Goal: Check status: Check status

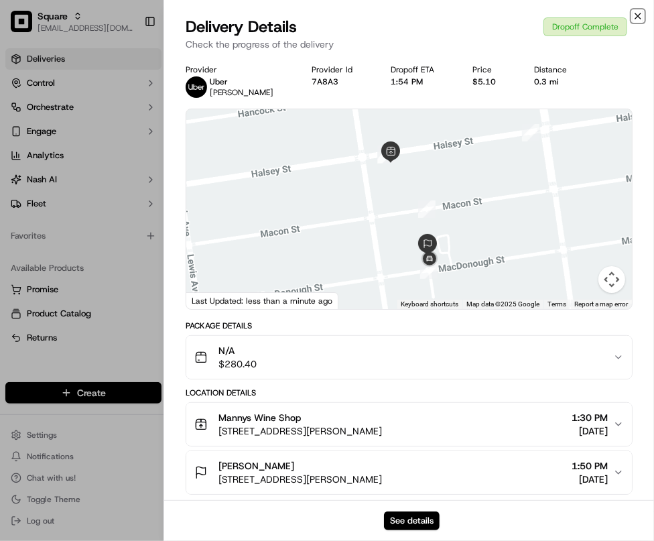
click at [638, 19] on icon "button" at bounding box center [637, 16] width 11 height 11
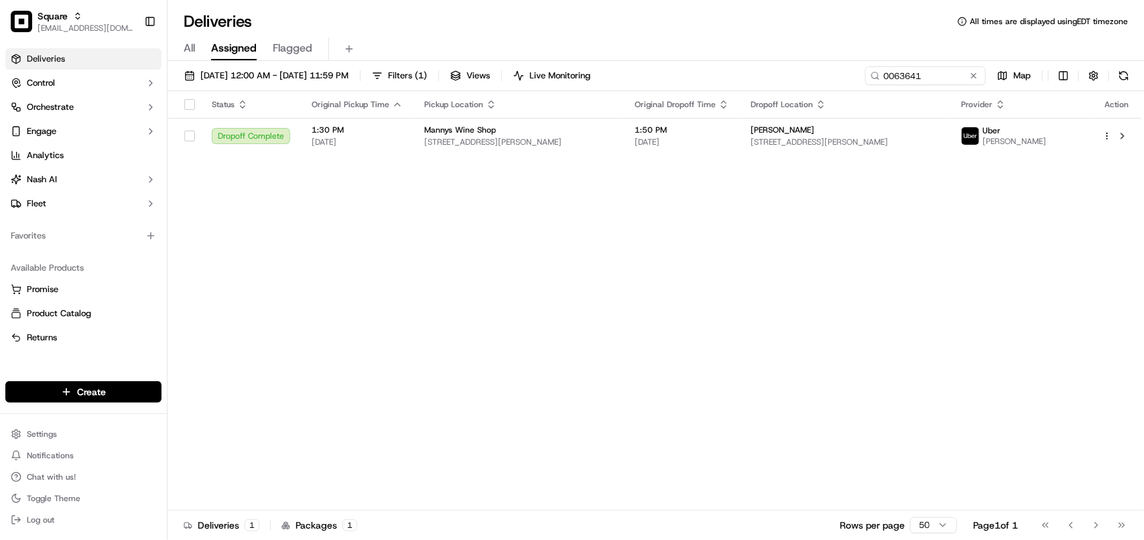
drag, startPoint x: 620, startPoint y: 325, endPoint x: 707, endPoint y: 266, distance: 104.6
click at [624, 320] on div "Status Original Pickup Time Pickup Location Original Dropoff Time Dropoff Locat…" at bounding box center [653, 300] width 973 height 419
drag, startPoint x: 945, startPoint y: 70, endPoint x: 563, endPoint y: 58, distance: 381.4
click at [602, 68] on div "[DATE] 12:00 AM - [DATE] 11:59 PM Filters ( 1 ) Views Live Monitoring 0063641 M…" at bounding box center [655, 78] width 976 height 25
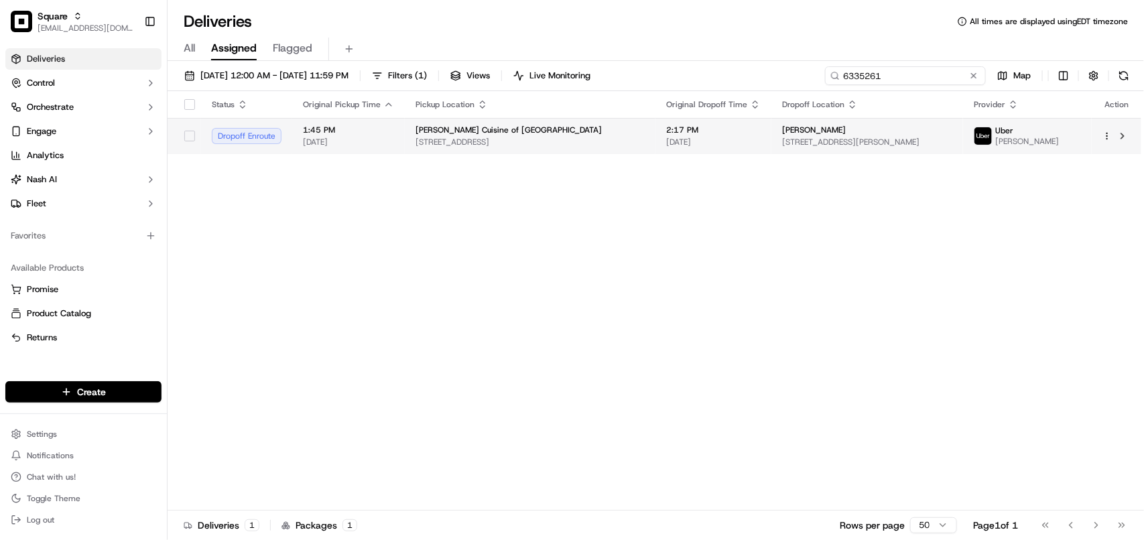
type input "6335261"
click at [653, 135] on span "[PERSON_NAME]" at bounding box center [814, 130] width 64 height 11
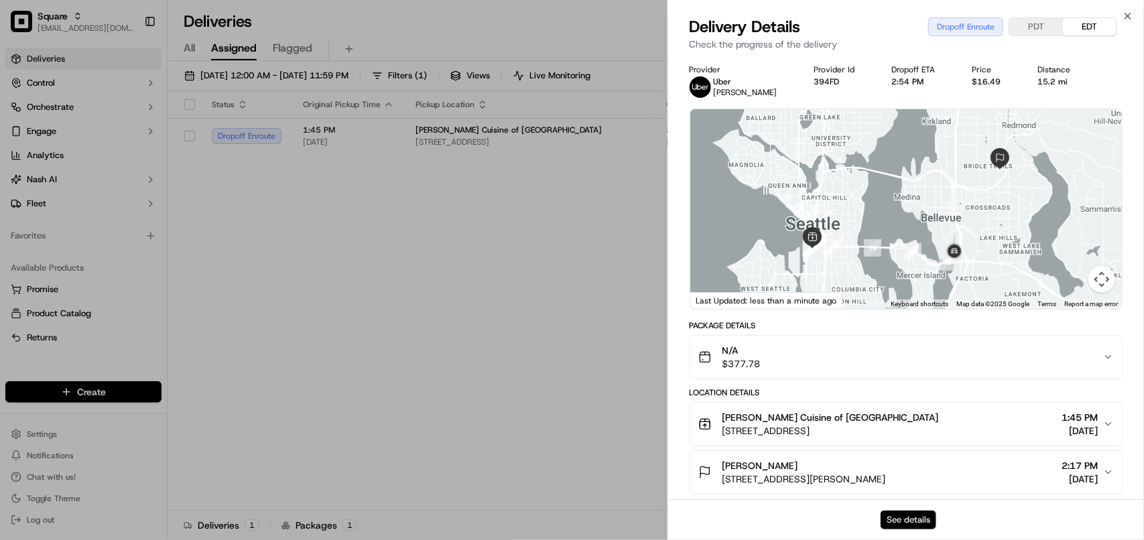
click at [653, 511] on button "See details" at bounding box center [908, 519] width 56 height 19
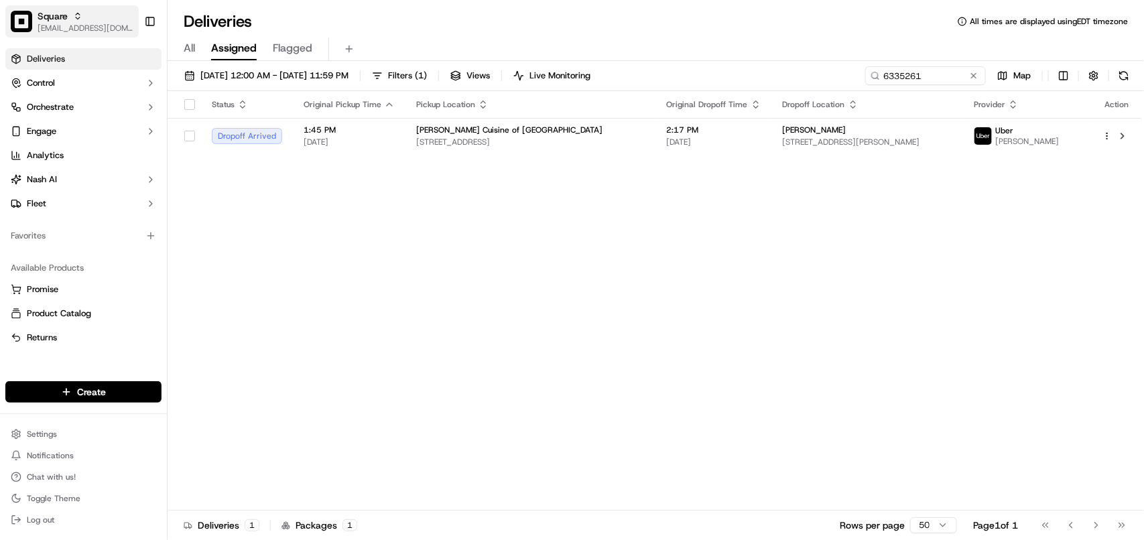
click at [56, 23] on span "[EMAIL_ADDRESS][DOMAIN_NAME]" at bounding box center [86, 28] width 96 height 11
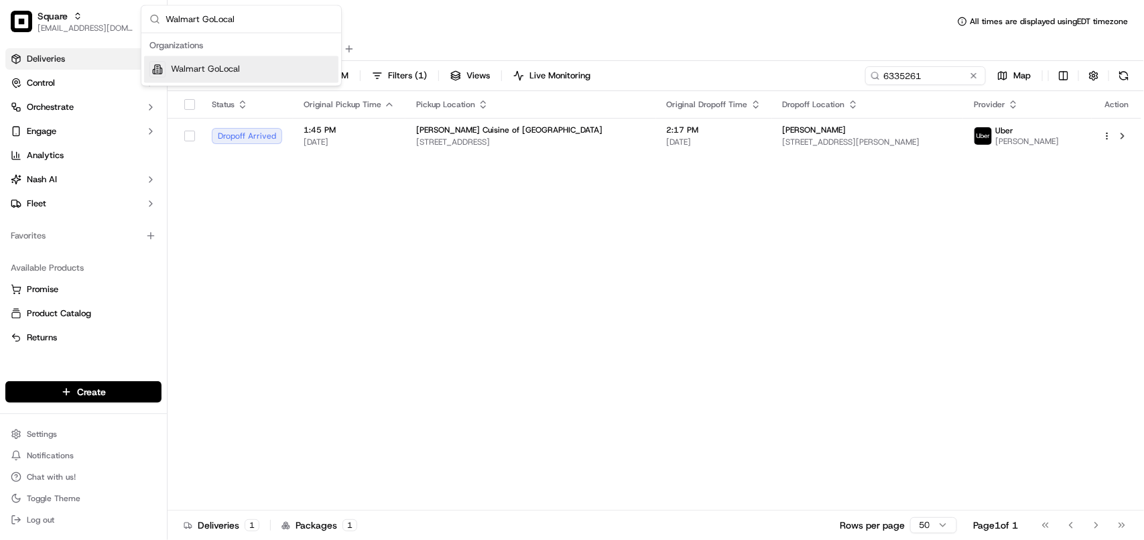
type input "Walmart GoLocal"
click at [203, 72] on span "Walmart GoLocal" at bounding box center [205, 70] width 69 height 12
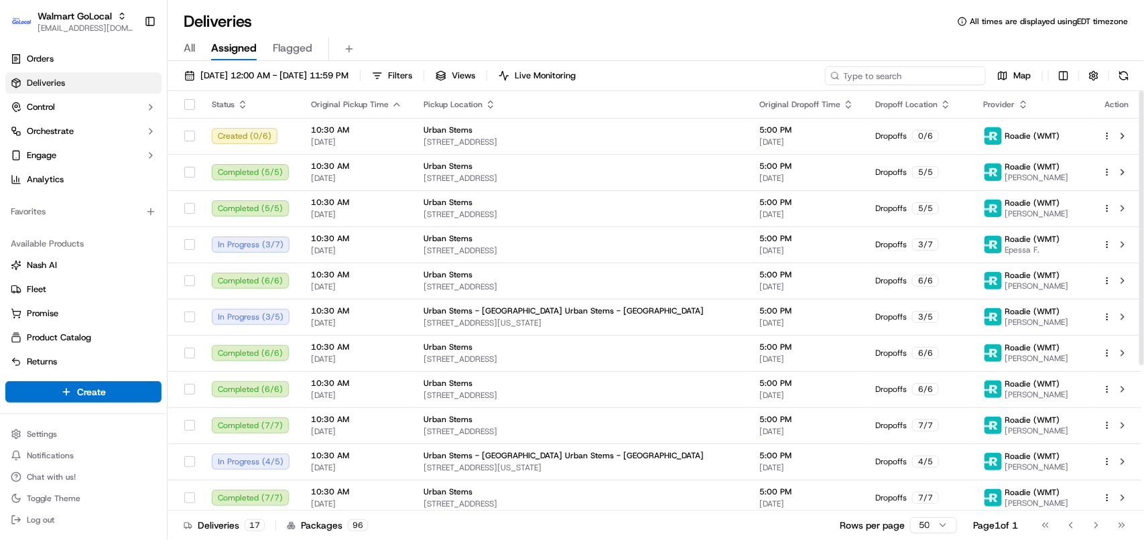
click at [653, 74] on input at bounding box center [905, 75] width 161 height 19
paste input "200013690812944"
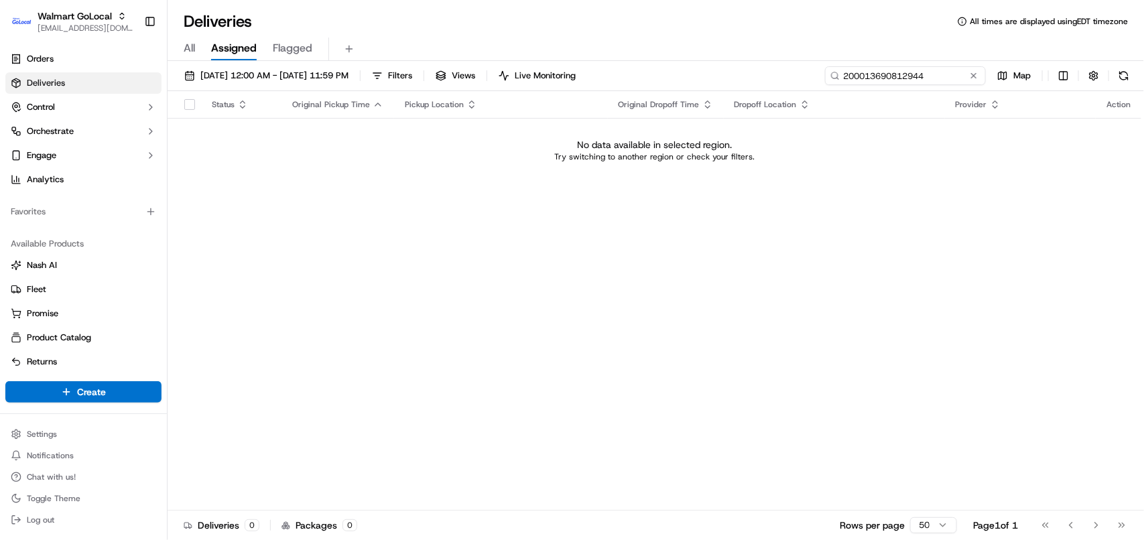
type input "200013690812944"
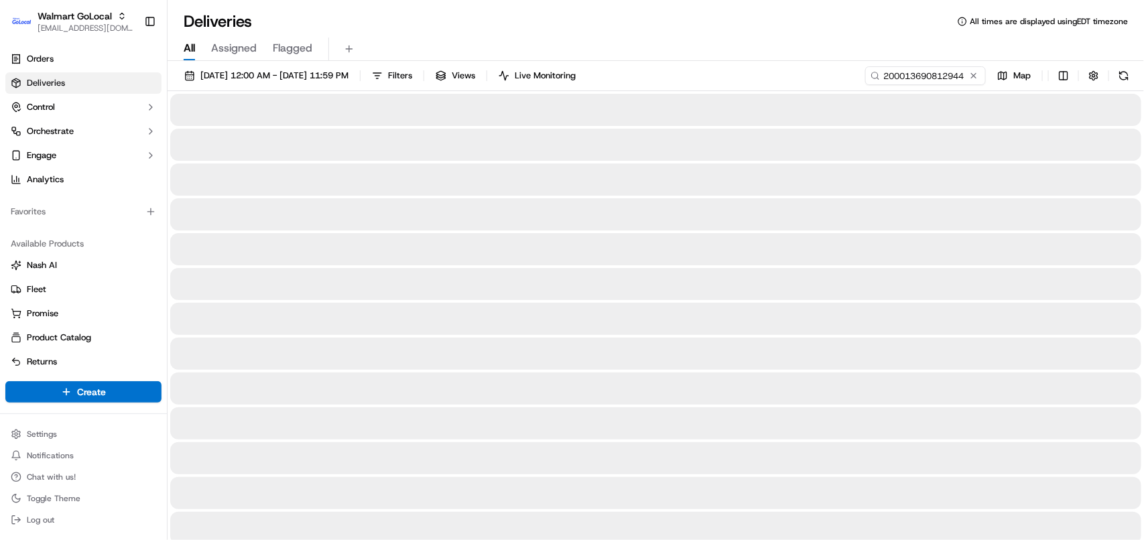
click at [188, 51] on span "All" at bounding box center [189, 48] width 11 height 16
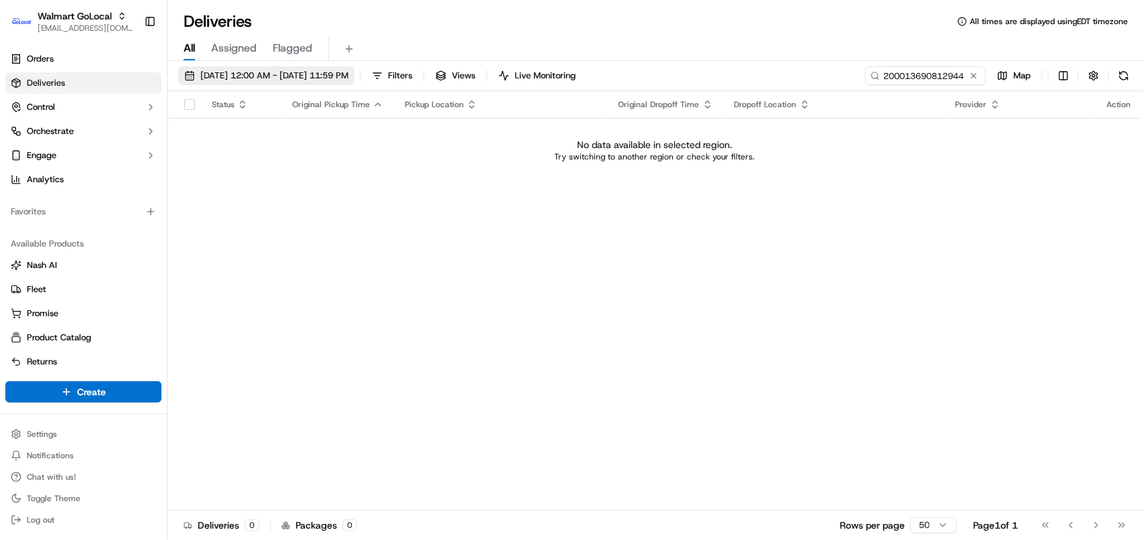
click at [291, 77] on span "[DATE] 12:00 AM - [DATE] 11:59 PM" at bounding box center [274, 76] width 148 height 12
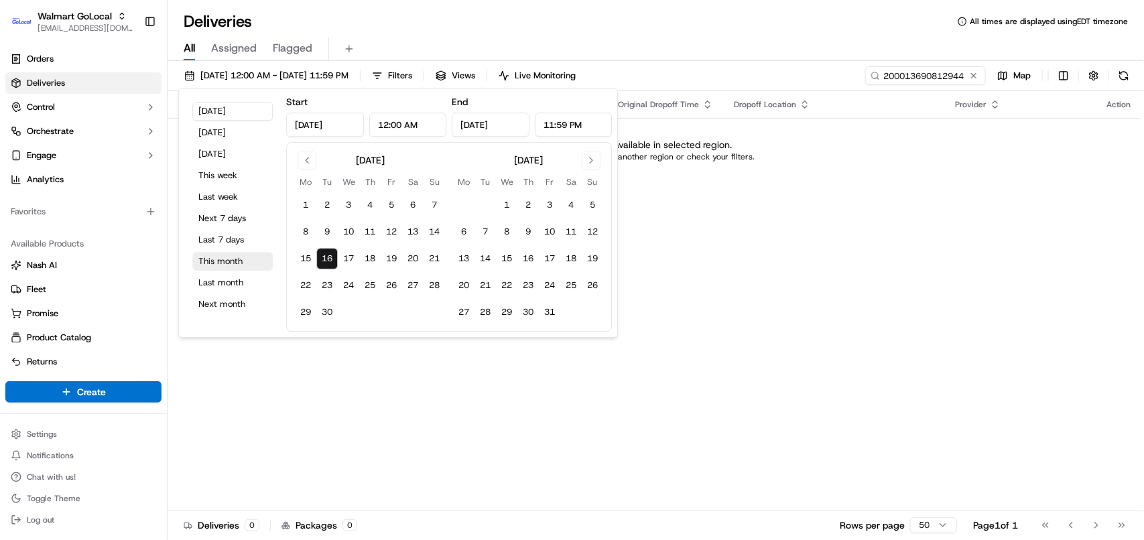
click at [231, 263] on button "This month" at bounding box center [232, 261] width 80 height 19
type input "[DATE]"
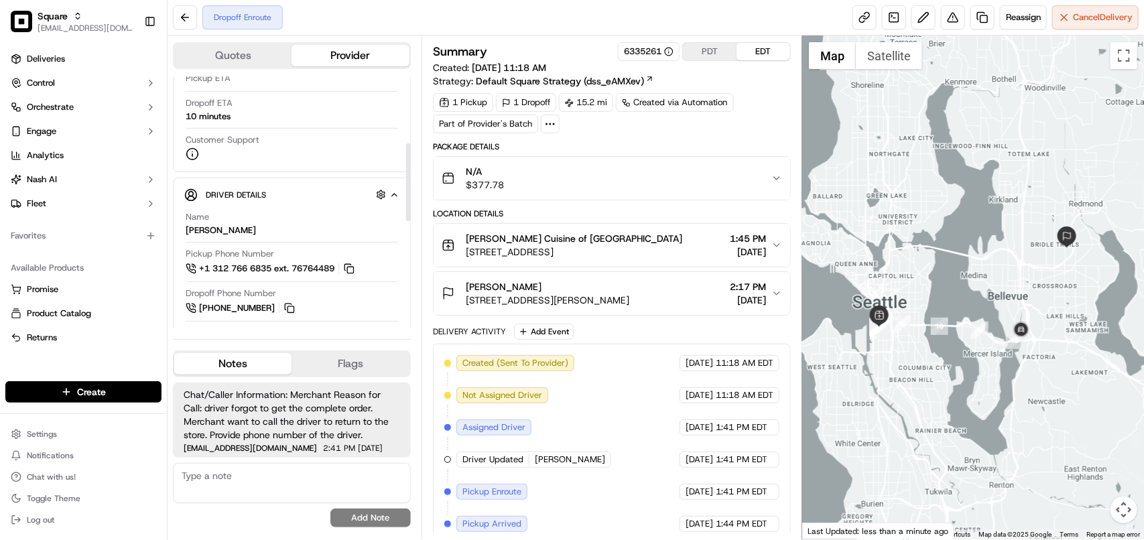
scroll to position [251, 0]
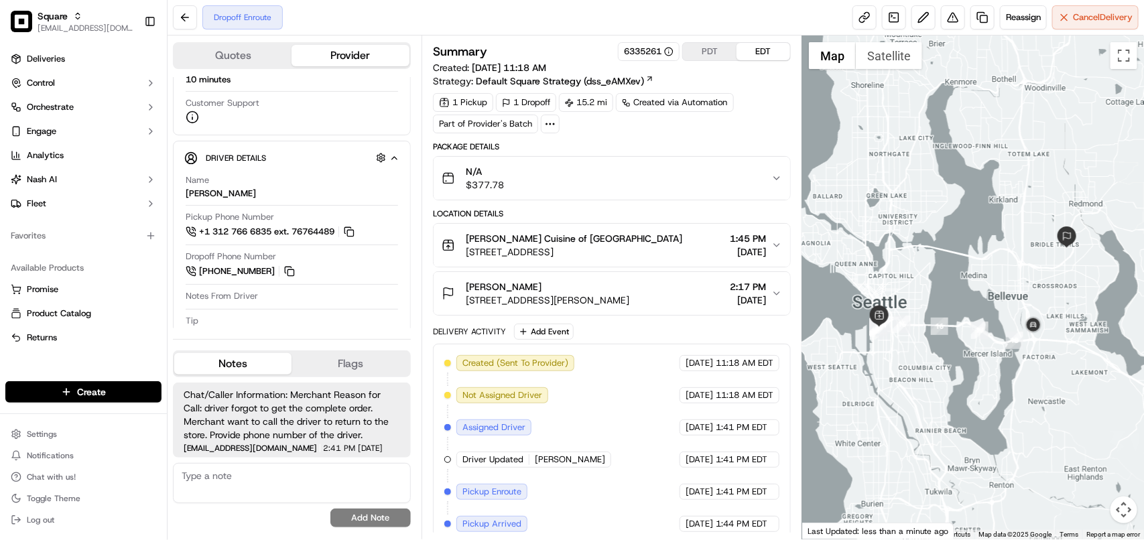
click at [342, 486] on textarea at bounding box center [292, 483] width 238 height 40
type textarea "v"
click at [362, 514] on button "Add Note" at bounding box center [370, 517] width 80 height 19
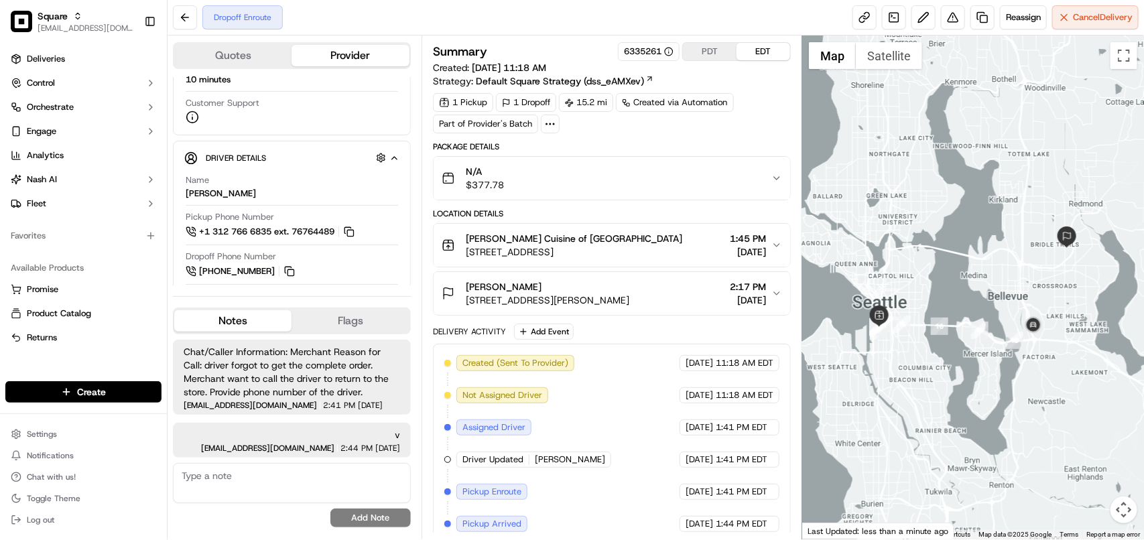
click at [289, 490] on textarea at bounding box center [292, 483] width 238 height 40
paste textarea "**Caller: Information: Merchant **Reason for calling: Driver's info **Reso: Pro…"
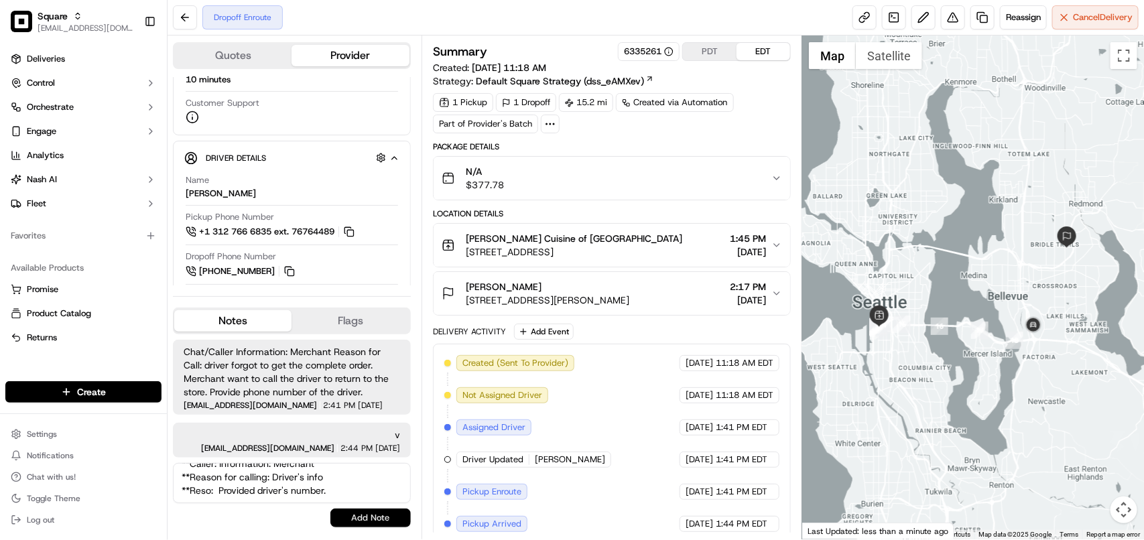
type textarea "**Caller: Information: Merchant **Reason for calling: Driver's info **Reso: Pro…"
click at [359, 516] on button "Add Note" at bounding box center [370, 517] width 80 height 19
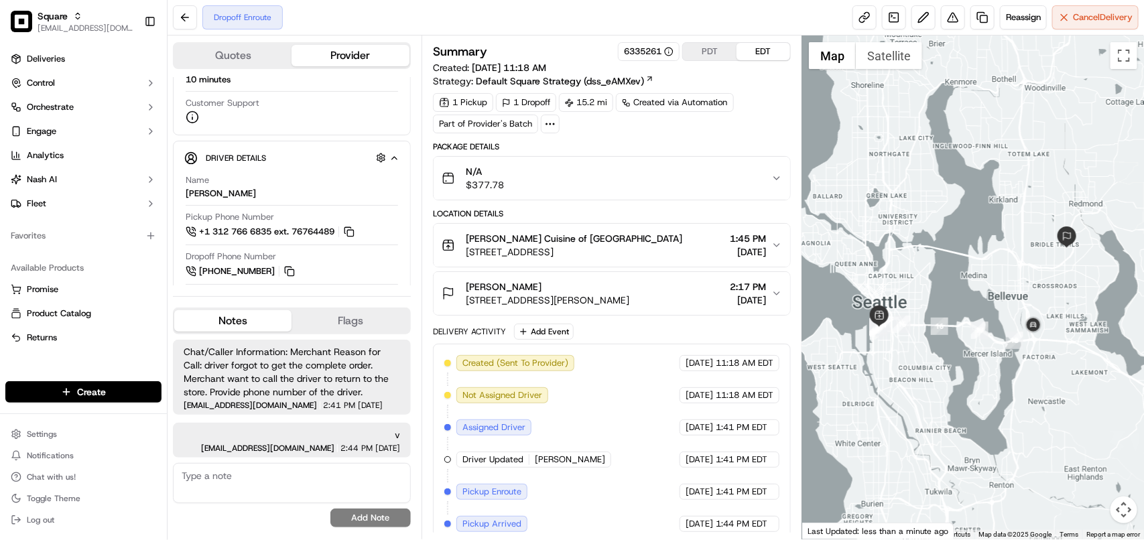
scroll to position [65, 0]
